Goal: Task Accomplishment & Management: Manage account settings

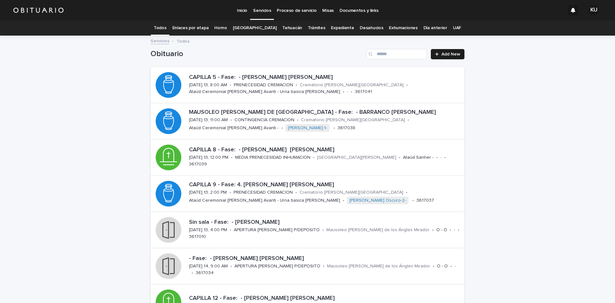
scroll to position [161, 0]
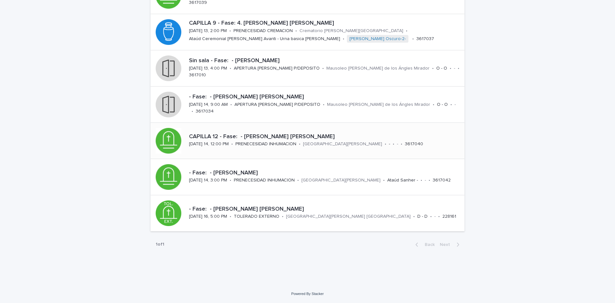
click at [284, 131] on div "CAPILLA 12 - Fase: - [PERSON_NAME] DEL [PERSON_NAME][DATE] 14, 12:00 PM • PRENE…" at bounding box center [325, 141] width 278 height 20
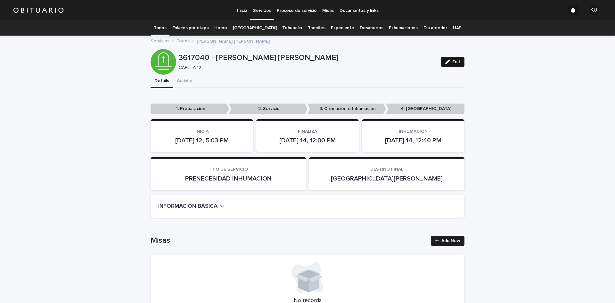
click at [448, 61] on div "button" at bounding box center [448, 62] width 7 height 4
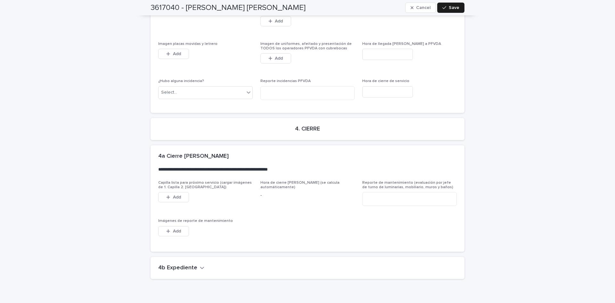
scroll to position [1668, 0]
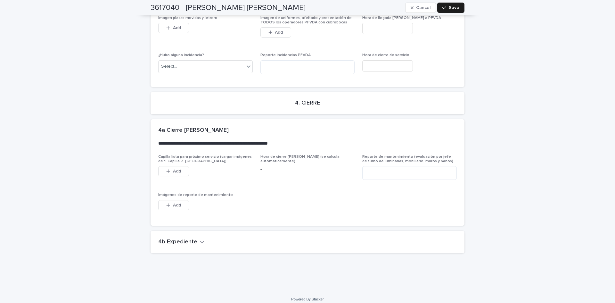
click at [168, 238] on h2 "4b Expediente" at bounding box center [177, 241] width 39 height 7
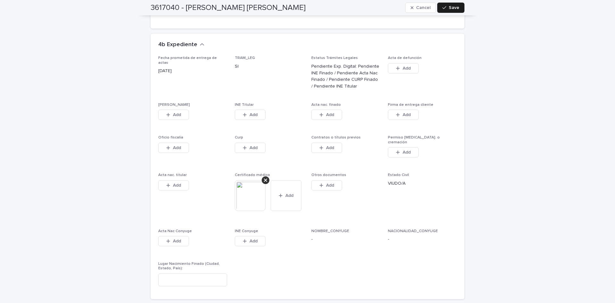
scroll to position [1906, 0]
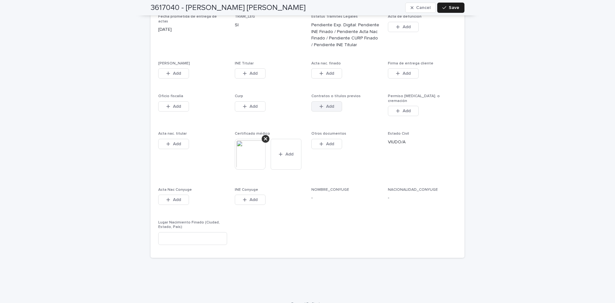
click at [326, 104] on span "Add" at bounding box center [330, 106] width 8 height 4
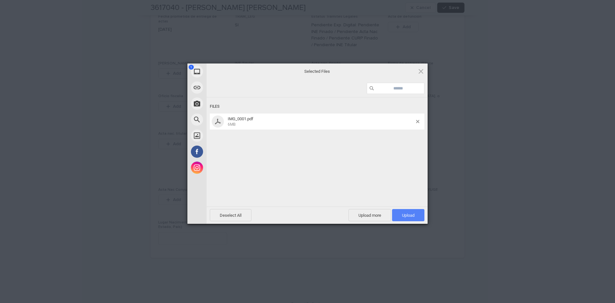
click at [398, 211] on span "Upload 1" at bounding box center [408, 215] width 32 height 12
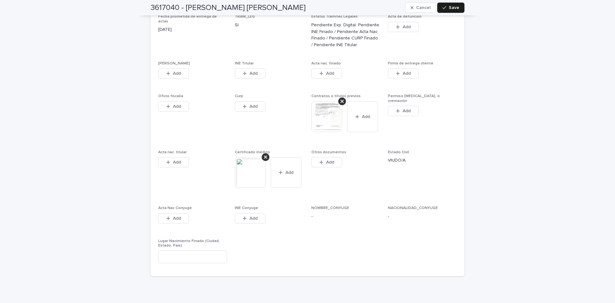
drag, startPoint x: 177, startPoint y: 72, endPoint x: 202, endPoint y: 137, distance: 69.5
click at [177, 72] on button "Add" at bounding box center [173, 73] width 31 height 10
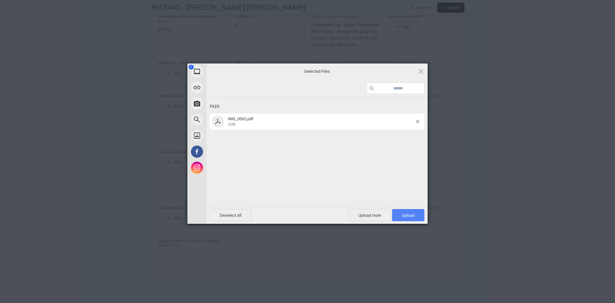
click at [402, 213] on span "Upload 1" at bounding box center [408, 215] width 12 height 5
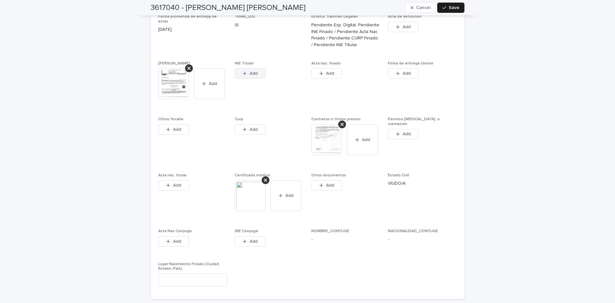
click at [251, 71] on button "Add" at bounding box center [250, 73] width 31 height 10
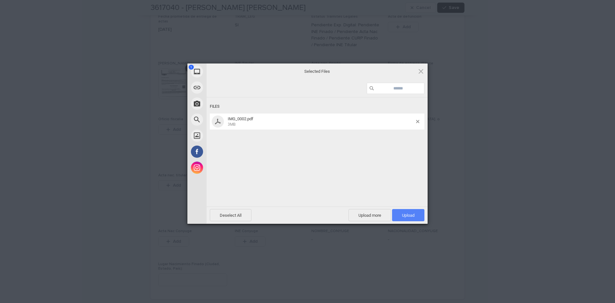
click at [405, 211] on span "Upload 1" at bounding box center [408, 215] width 32 height 12
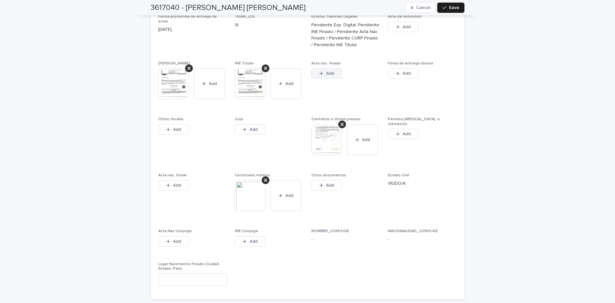
click at [335, 70] on button "Add" at bounding box center [326, 73] width 31 height 10
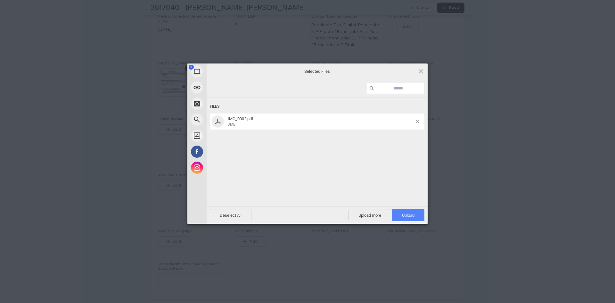
click at [405, 213] on span "Upload 1" at bounding box center [408, 215] width 12 height 5
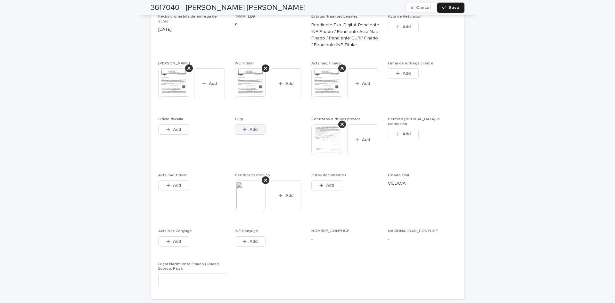
click at [258, 126] on button "Add" at bounding box center [250, 129] width 31 height 10
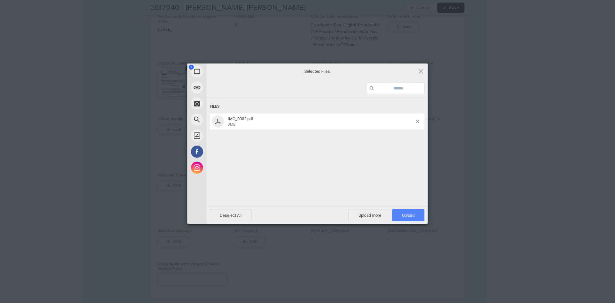
click at [405, 214] on span "Upload 1" at bounding box center [408, 215] width 12 height 5
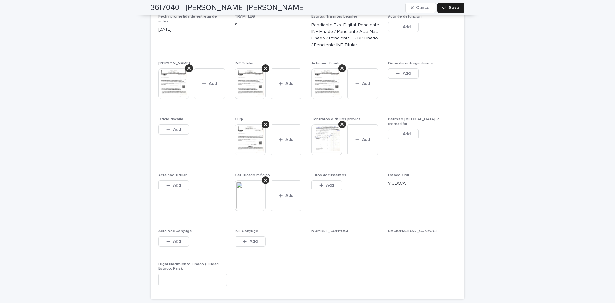
scroll to position [1938, 0]
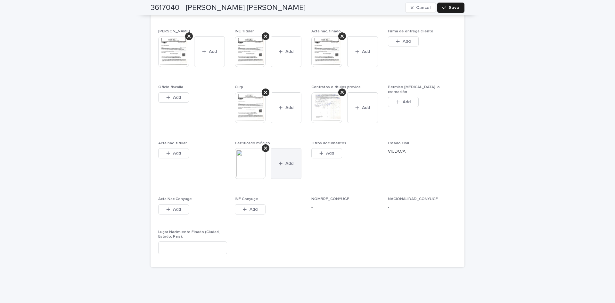
click at [285, 173] on button "Add" at bounding box center [286, 163] width 31 height 31
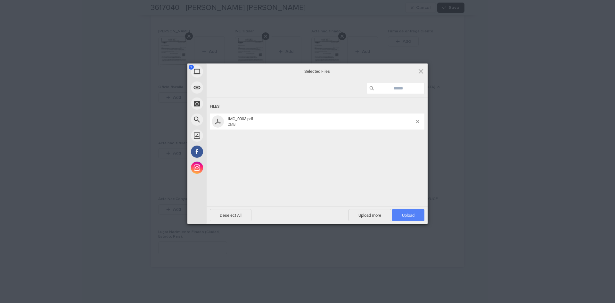
click at [402, 214] on span "Upload 1" at bounding box center [408, 215] width 12 height 5
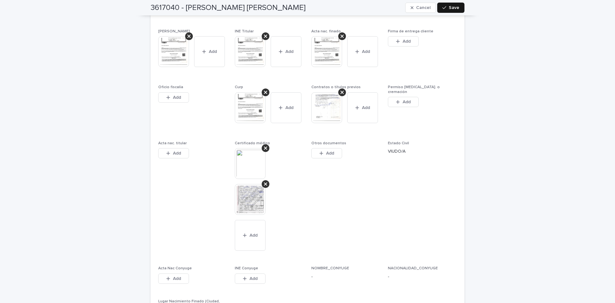
click at [449, 10] on span "Save" at bounding box center [454, 7] width 11 height 4
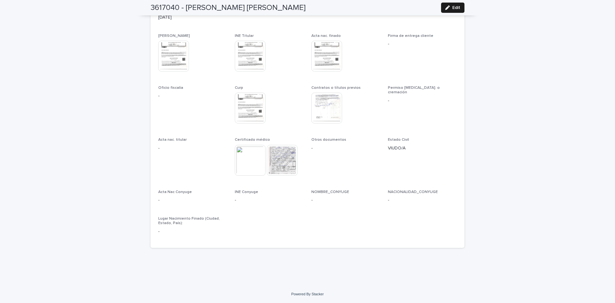
scroll to position [1712, 0]
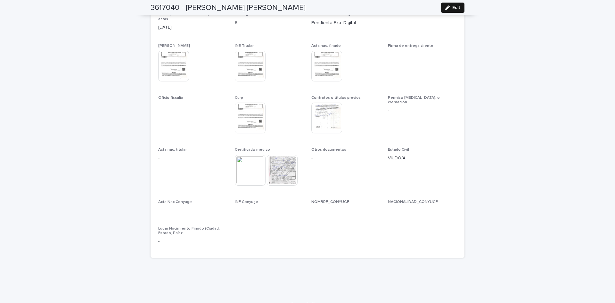
click at [458, 10] on button "Edit" at bounding box center [452, 8] width 23 height 10
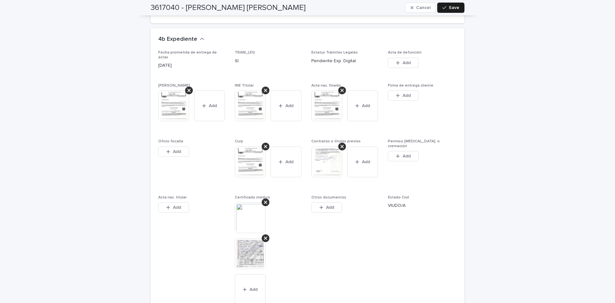
scroll to position [1904, 0]
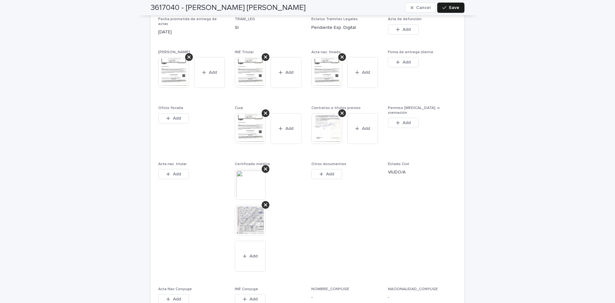
drag, startPoint x: 358, startPoint y: 134, endPoint x: 366, endPoint y: 153, distance: 20.8
click at [358, 134] on button "Add" at bounding box center [362, 128] width 31 height 31
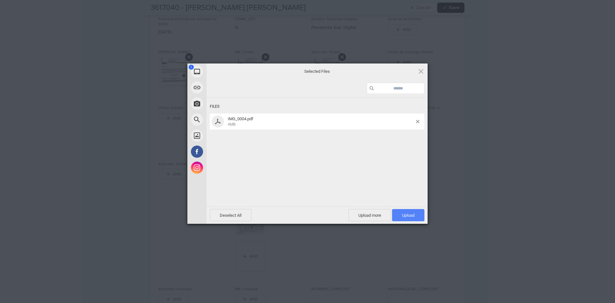
click at [423, 217] on span "Upload 1" at bounding box center [408, 215] width 32 height 12
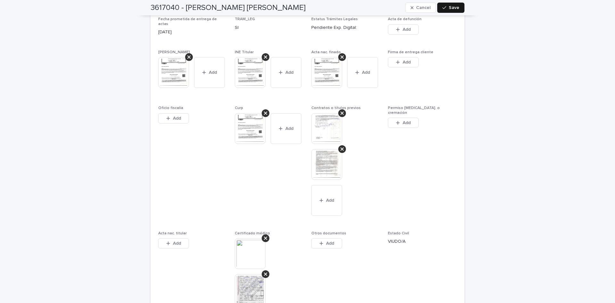
click at [453, 6] on span "Save" at bounding box center [454, 7] width 11 height 4
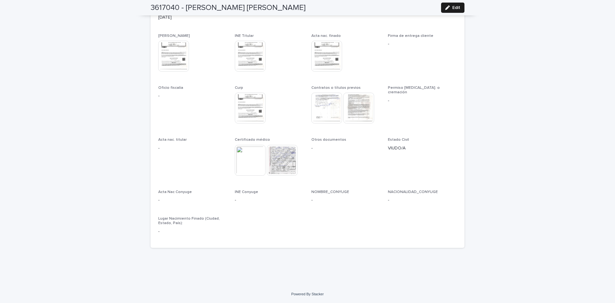
scroll to position [1712, 0]
